Goal: Information Seeking & Learning: Check status

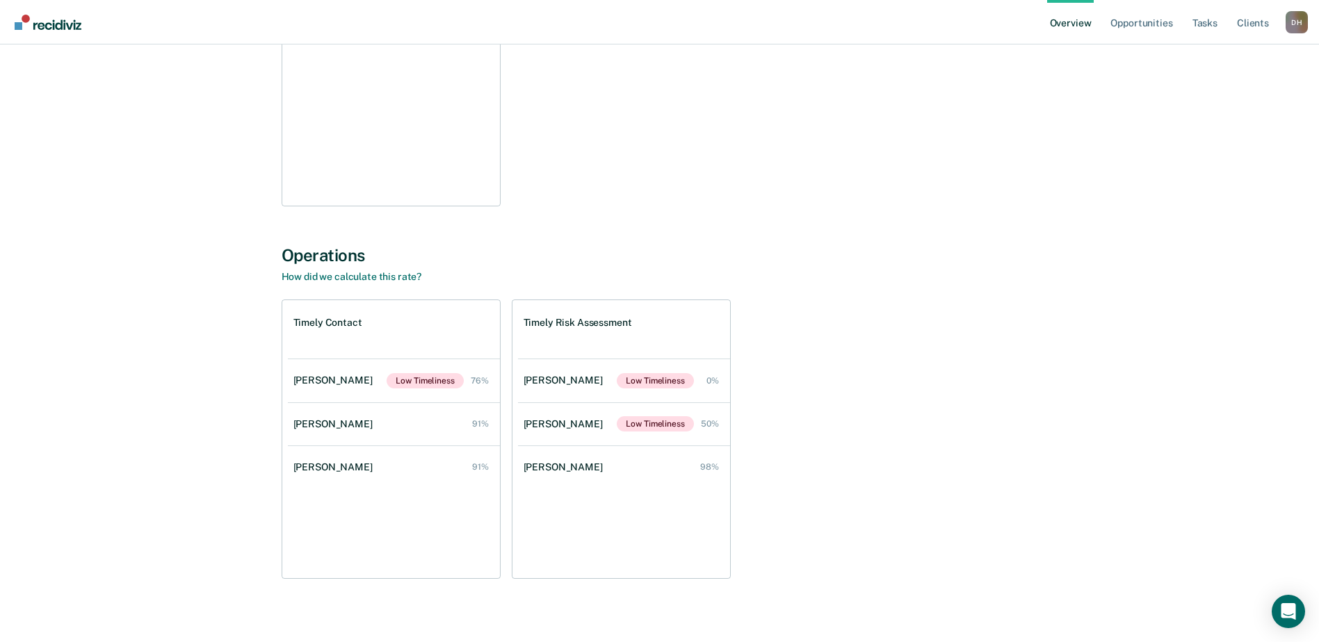
scroll to position [70, 0]
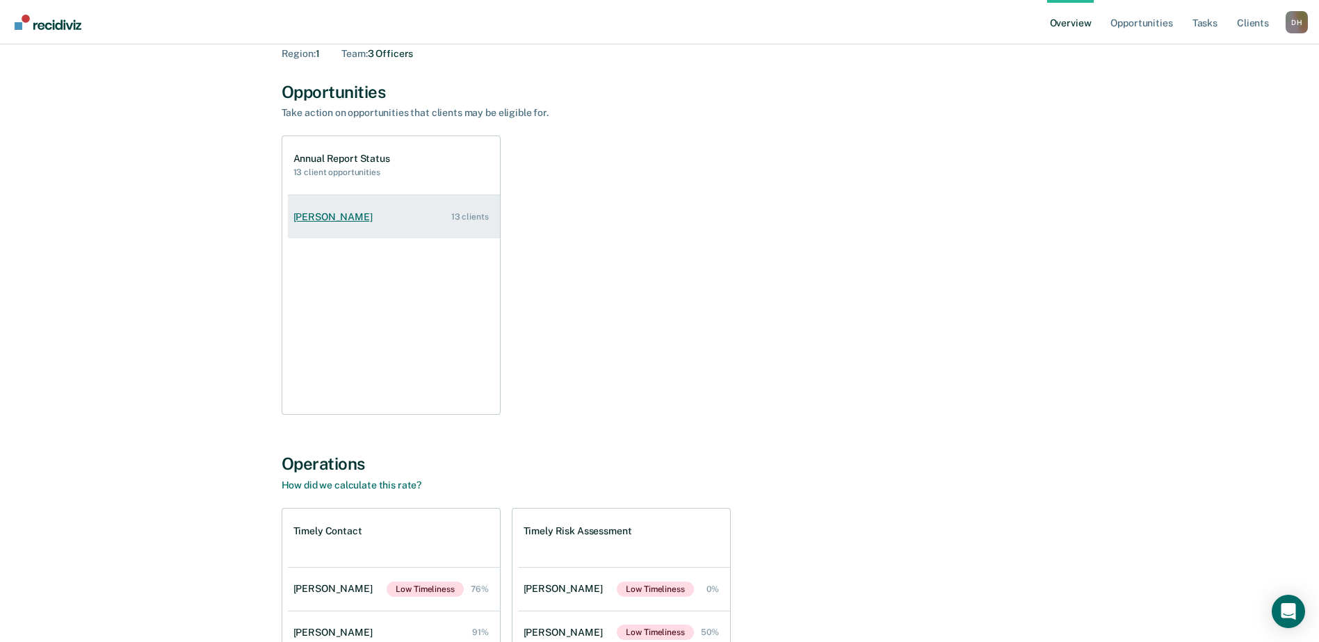
click at [332, 215] on div "[PERSON_NAME]" at bounding box center [335, 217] width 85 height 12
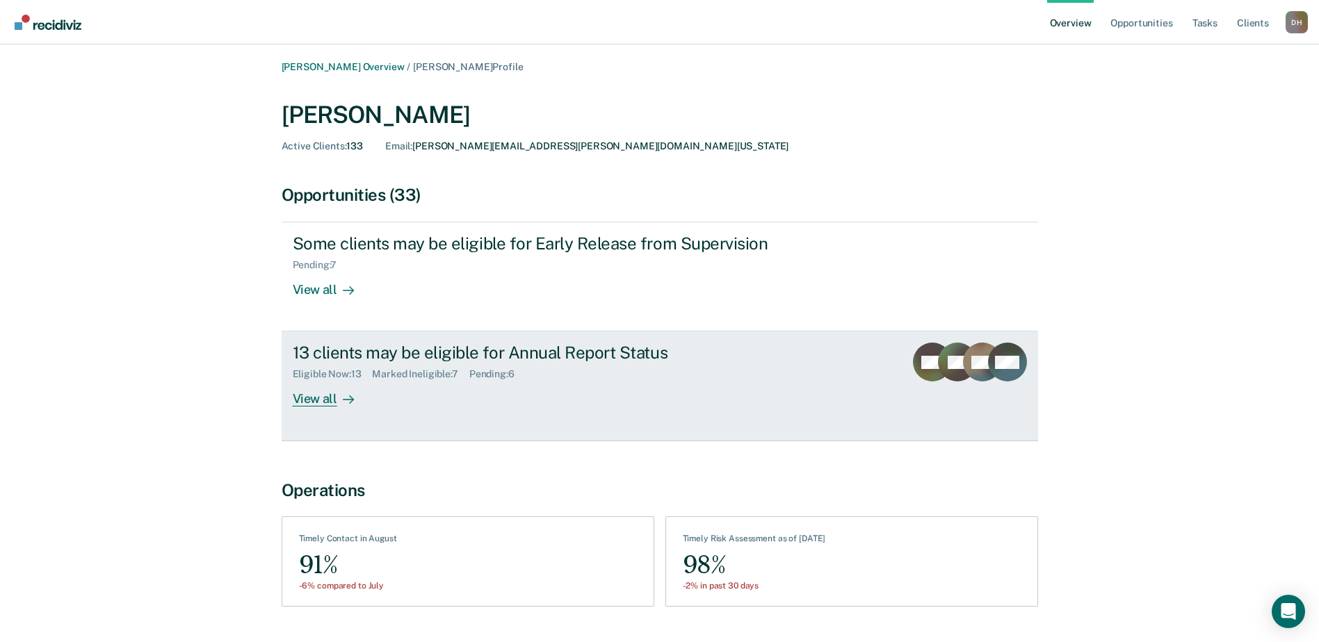
click at [402, 371] on div "Marked Ineligible : 7" at bounding box center [420, 375] width 97 height 12
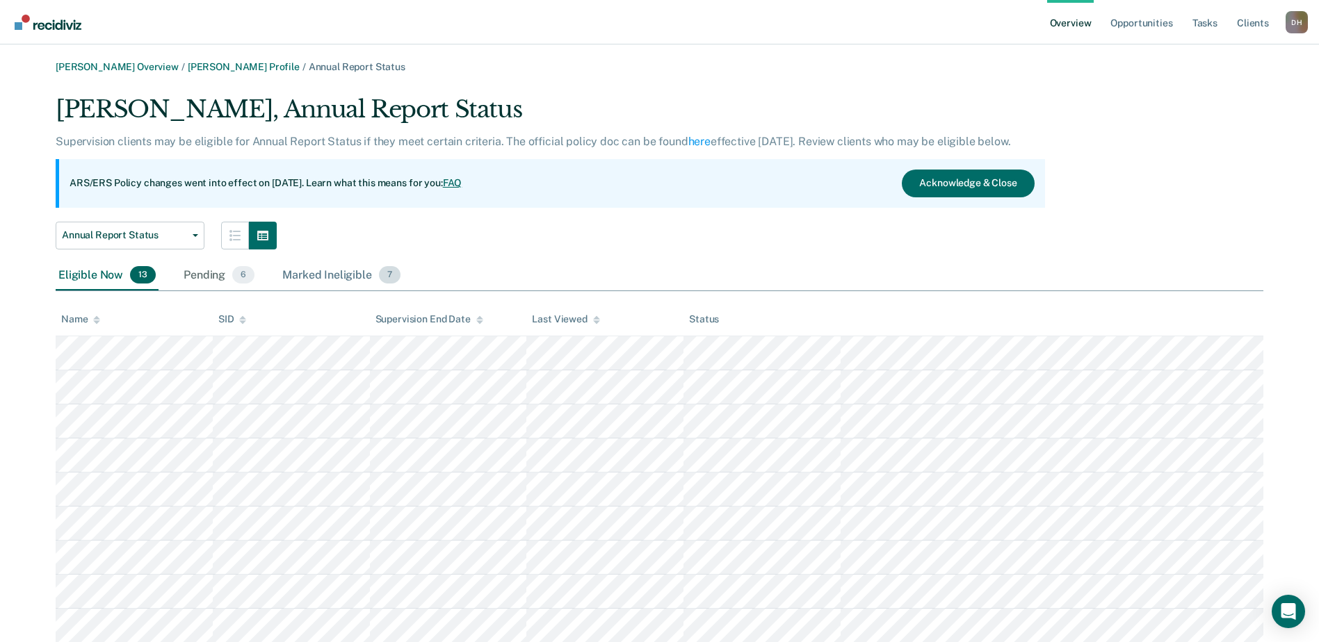
click at [302, 261] on div "Marked Ineligible 7" at bounding box center [342, 276] width 124 height 31
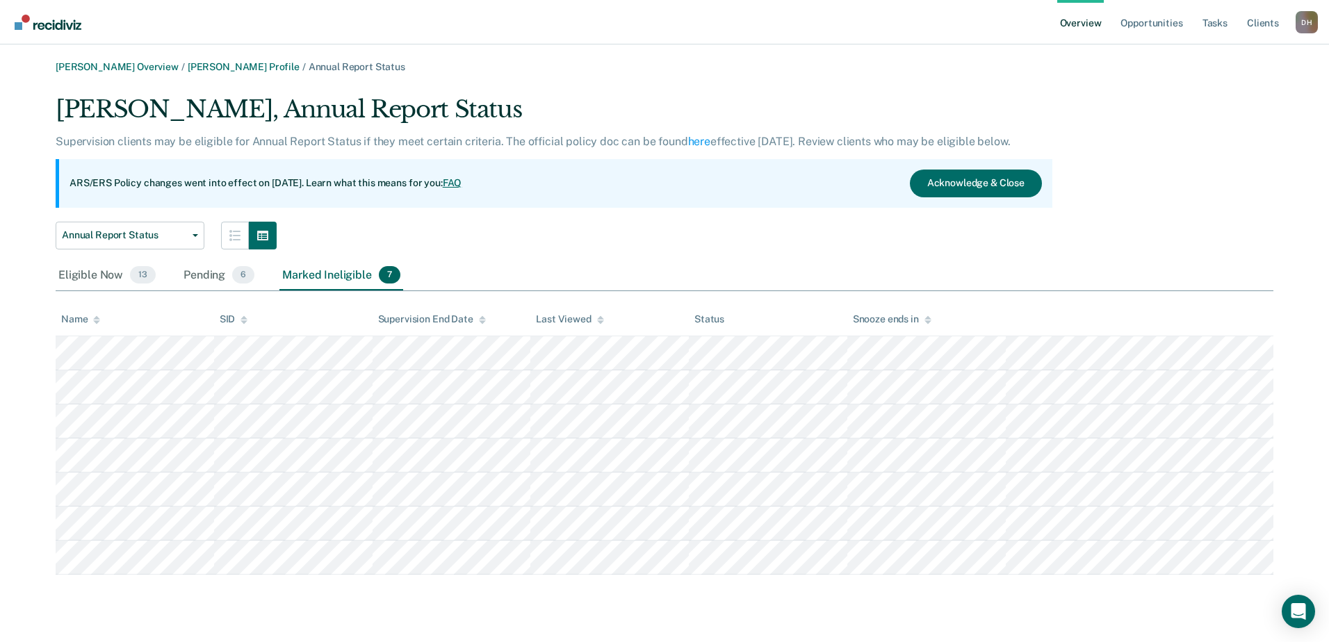
click at [307, 266] on div "Marked Ineligible 7" at bounding box center [342, 276] width 124 height 31
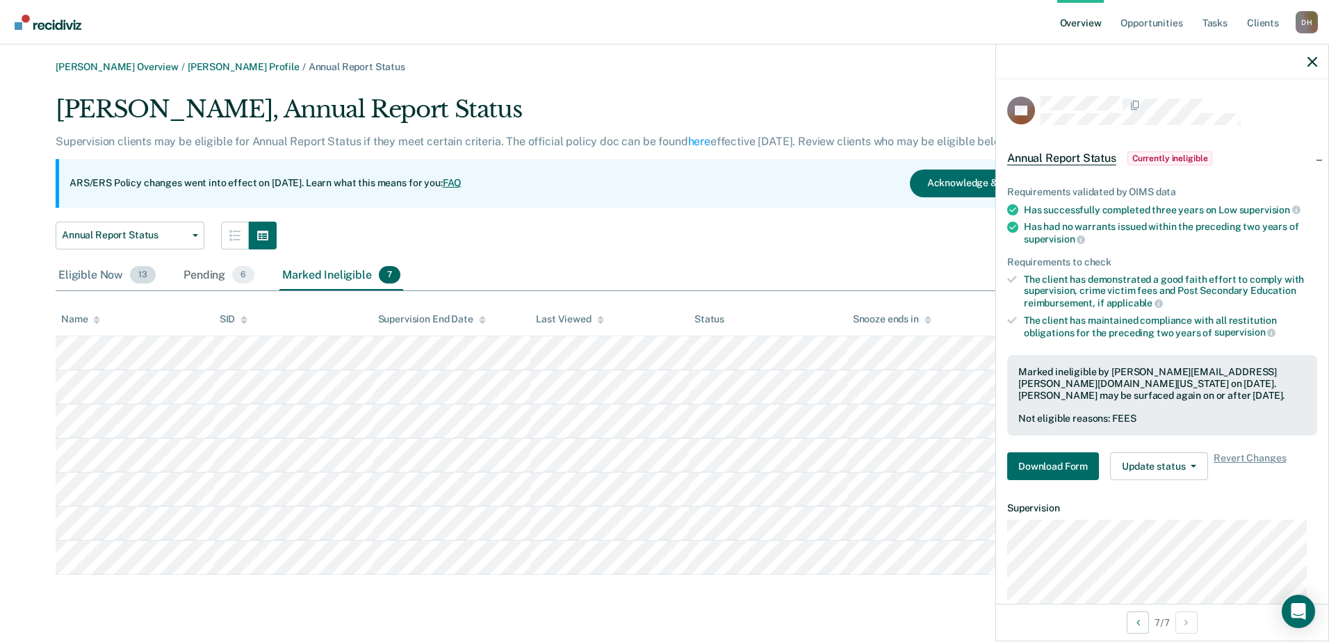
drag, startPoint x: 65, startPoint y: 270, endPoint x: 93, endPoint y: 261, distance: 29.5
click at [66, 270] on div "Eligible Now 13" at bounding box center [107, 276] width 103 height 31
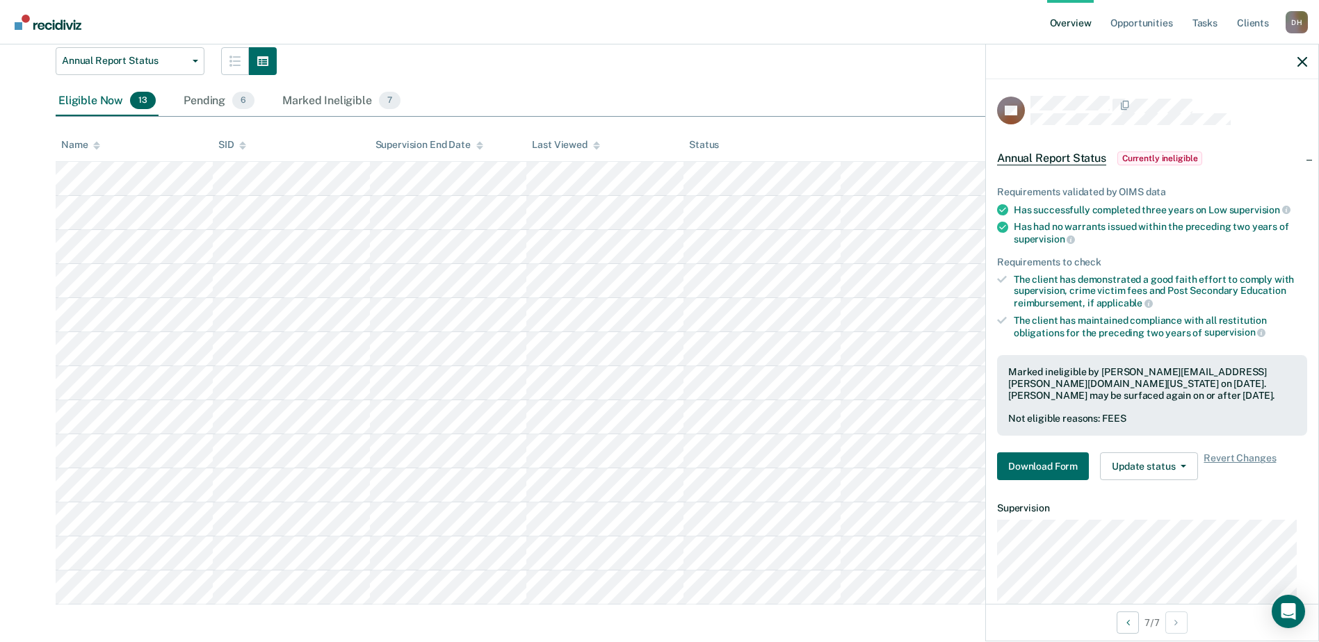
scroll to position [181, 0]
